Goal: Task Accomplishment & Management: Manage account settings

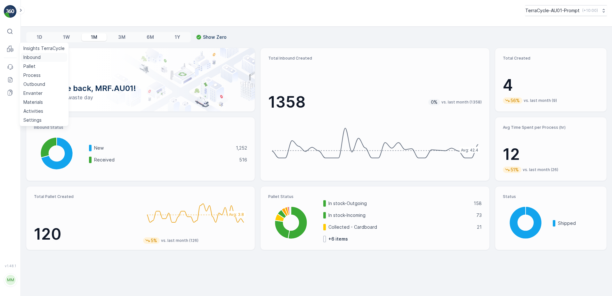
click at [38, 58] on p "Inbound" at bounding box center [31, 57] width 17 height 6
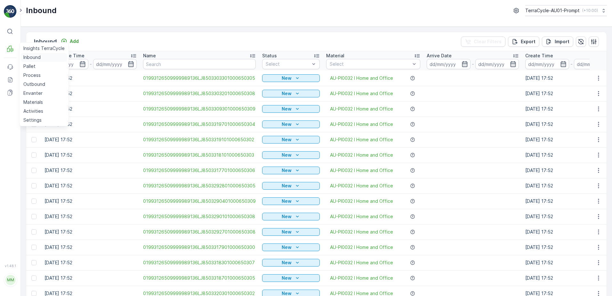
click at [29, 59] on p "Inbound" at bounding box center [31, 57] width 17 height 6
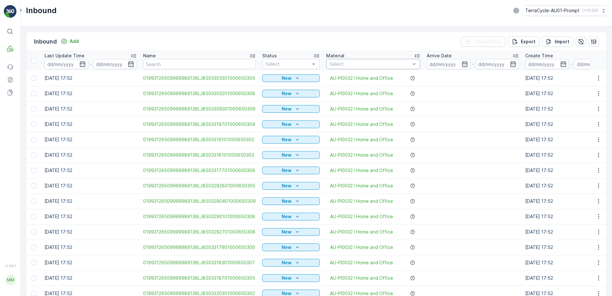
click at [330, 62] on div at bounding box center [370, 63] width 82 height 5
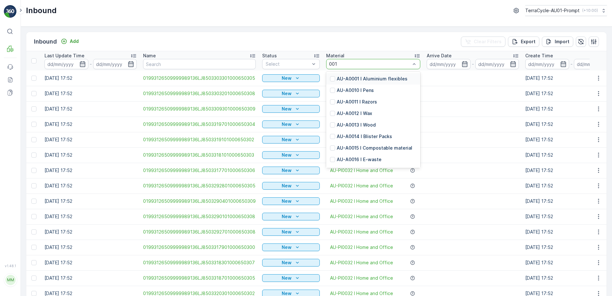
type input "0017"
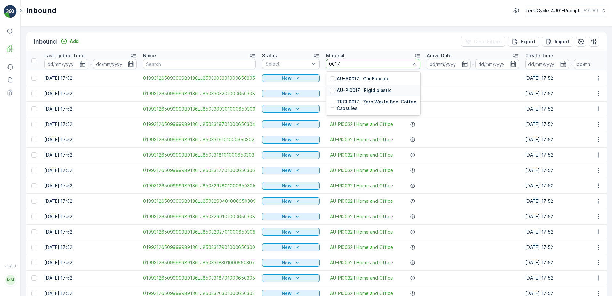
click at [384, 91] on p "AU-PI0017 I Rigid plastic" at bounding box center [364, 90] width 55 height 6
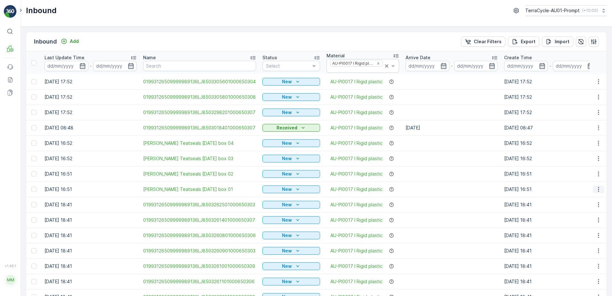
click at [599, 189] on icon "button" at bounding box center [598, 189] width 6 height 6
click at [585, 236] on div "Print QR" at bounding box center [586, 234] width 51 height 9
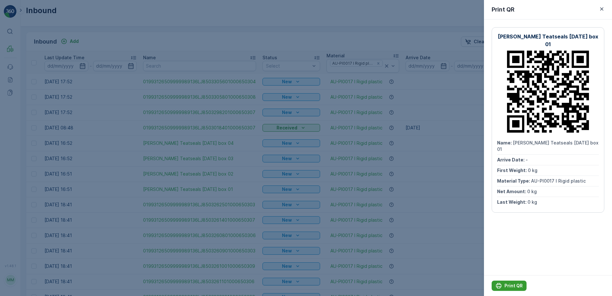
drag, startPoint x: 514, startPoint y: 284, endPoint x: 510, endPoint y: 281, distance: 5.3
click at [513, 283] on p "Print QR" at bounding box center [513, 285] width 18 height 6
click at [600, 8] on icon "button" at bounding box center [601, 9] width 6 height 6
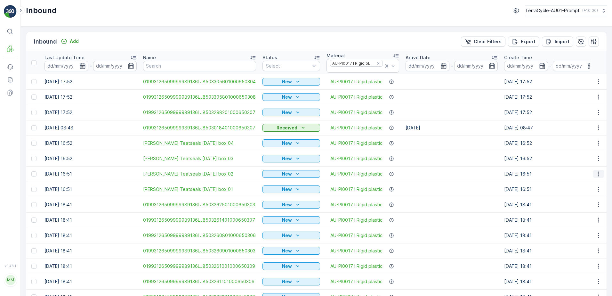
click at [596, 174] on icon "button" at bounding box center [598, 174] width 6 height 6
click at [572, 218] on span "Print QR" at bounding box center [573, 219] width 18 height 6
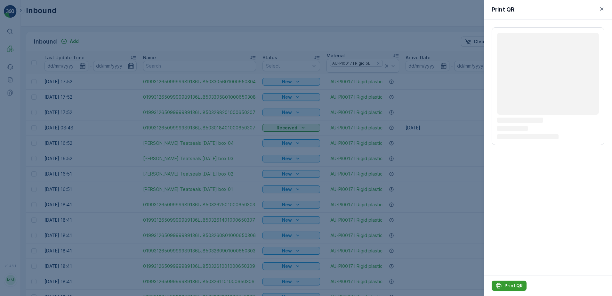
click at [509, 283] on p "Print QR" at bounding box center [513, 285] width 18 height 6
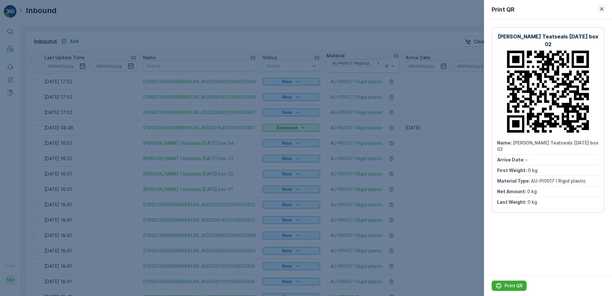
click at [603, 8] on icon "button" at bounding box center [601, 9] width 6 height 6
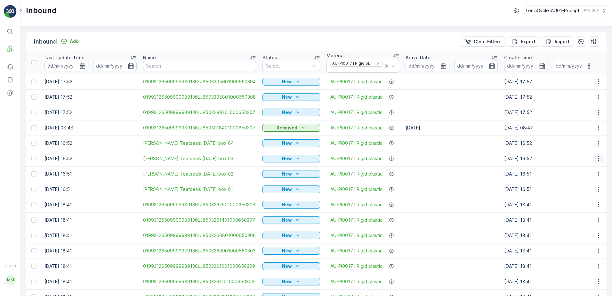
click at [595, 158] on icon "button" at bounding box center [598, 158] width 6 height 6
click at [569, 203] on span "Print QR" at bounding box center [573, 204] width 18 height 6
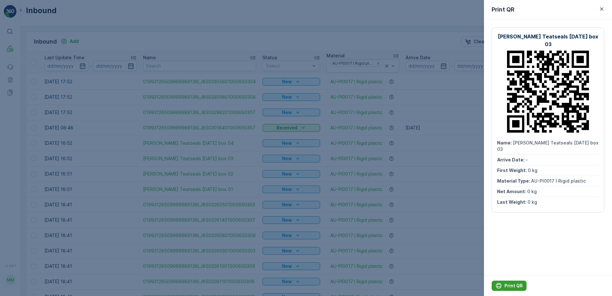
click at [517, 284] on p "Print QR" at bounding box center [513, 285] width 18 height 6
click at [601, 11] on icon "button" at bounding box center [601, 9] width 6 height 6
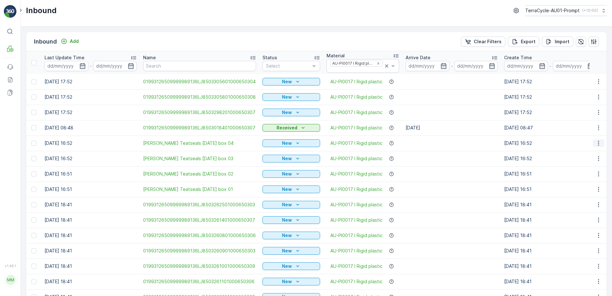
click at [596, 141] on icon "button" at bounding box center [598, 143] width 6 height 6
click at [580, 189] on span "Print QR" at bounding box center [573, 188] width 18 height 6
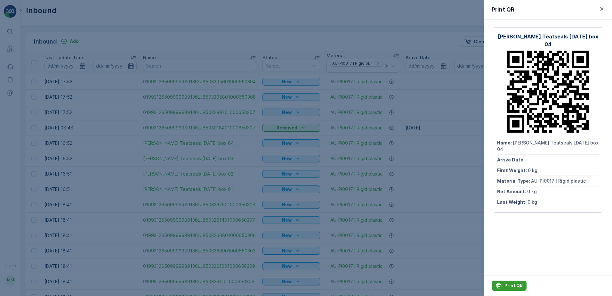
click at [520, 285] on p "Print QR" at bounding box center [513, 285] width 18 height 6
drag, startPoint x: 599, startPoint y: 9, endPoint x: 592, endPoint y: 1, distance: 10.9
click at [599, 9] on icon "button" at bounding box center [601, 9] width 6 height 6
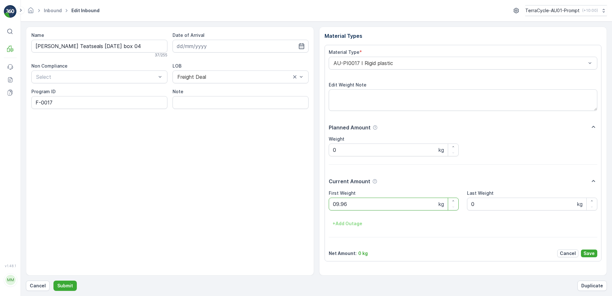
click at [53, 280] on button "Submit" at bounding box center [64, 285] width 23 height 10
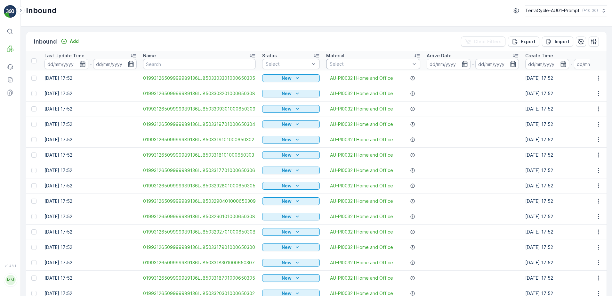
click at [348, 65] on div at bounding box center [370, 63] width 82 height 5
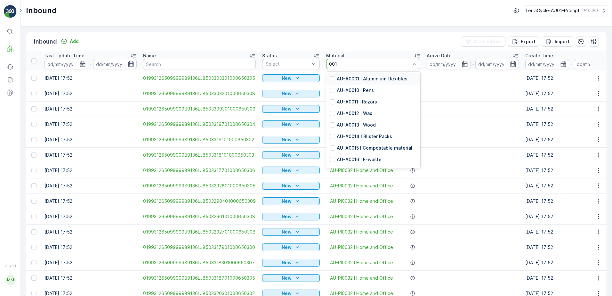
type input "0017"
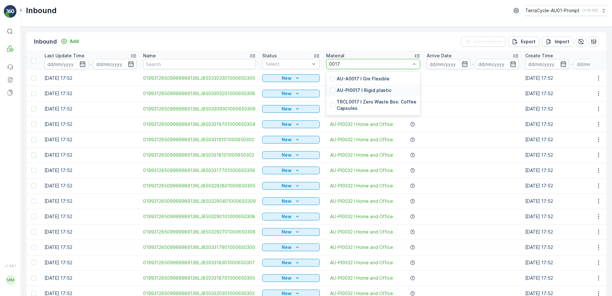
click at [374, 94] on div "AU-PI0017 I Rigid plastic" at bounding box center [373, 90] width 94 height 12
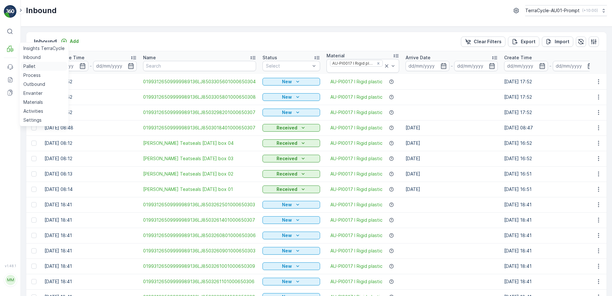
click at [36, 68] on link "Pallet" at bounding box center [44, 66] width 46 height 9
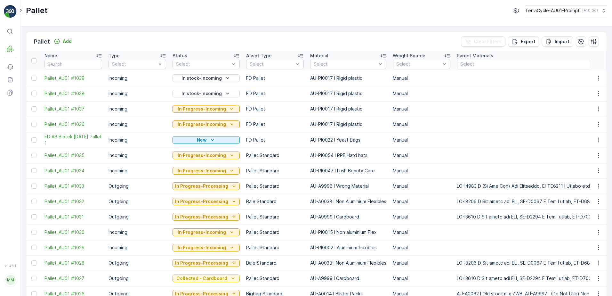
click at [227, 78] on icon "In stock-Incoming" at bounding box center [227, 78] width 6 height 6
click at [282, 79] on td "FD Pallet" at bounding box center [275, 77] width 64 height 15
click at [231, 109] on icon "In Progress-Incoming" at bounding box center [232, 109] width 6 height 6
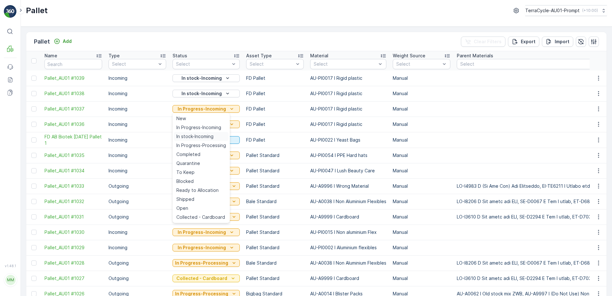
click at [215, 135] on div "In stock-Incoming" at bounding box center [201, 136] width 55 height 9
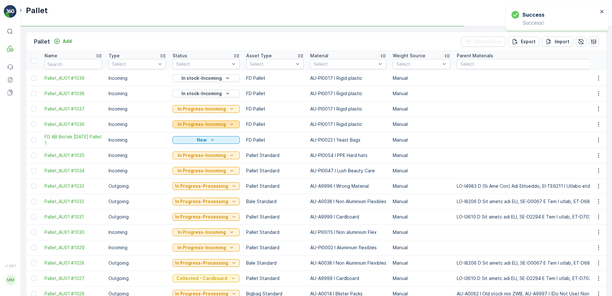
click at [230, 123] on icon "In Progress-Incoming" at bounding box center [232, 124] width 6 height 6
click at [211, 153] on p "In Progress-Incoming" at bounding box center [202, 155] width 48 height 6
click at [230, 123] on icon "In Progress-Incoming" at bounding box center [232, 124] width 6 height 6
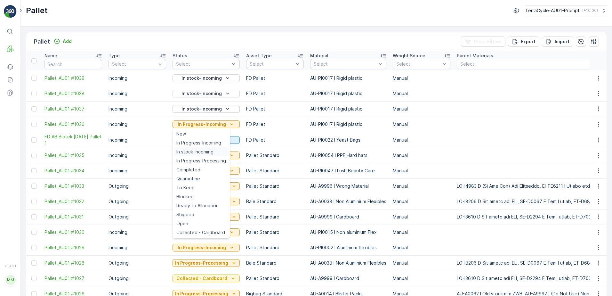
click at [212, 153] on span "In stock-Incoming" at bounding box center [194, 151] width 37 height 6
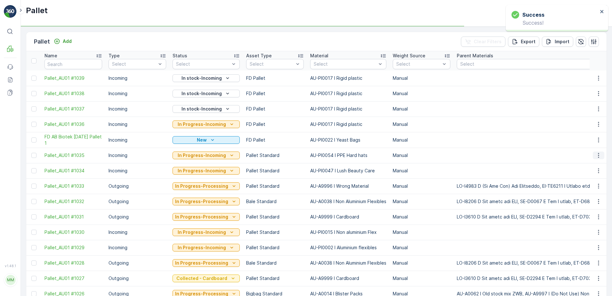
click at [598, 156] on icon "button" at bounding box center [598, 155] width 6 height 6
click at [599, 140] on icon "button" at bounding box center [598, 140] width 6 height 6
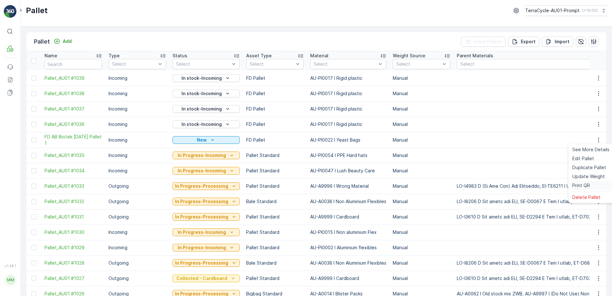
click at [576, 184] on span "Print QR" at bounding box center [581, 185] width 18 height 6
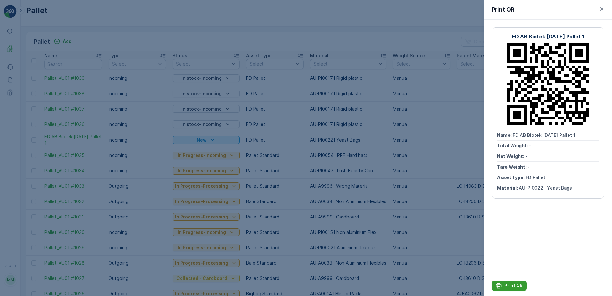
click at [505, 281] on button "Print QR" at bounding box center [509, 285] width 35 height 10
click at [599, 9] on icon "button" at bounding box center [601, 9] width 6 height 6
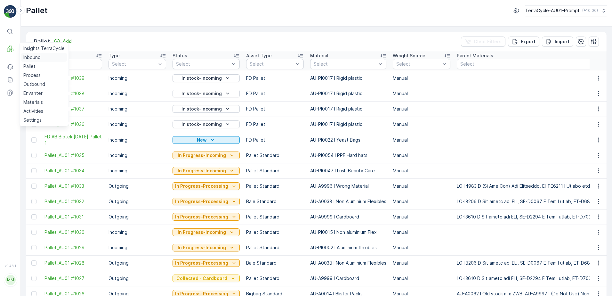
click at [37, 60] on p "Inbound" at bounding box center [31, 57] width 17 height 6
